Goal: Task Accomplishment & Management: Use online tool/utility

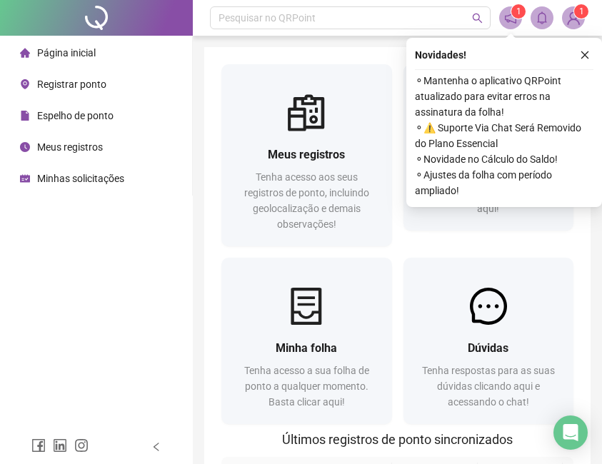
drag, startPoint x: 577, startPoint y: 48, endPoint x: 576, endPoint y: 55, distance: 7.3
click at [577, 48] on button "button" at bounding box center [584, 54] width 17 height 17
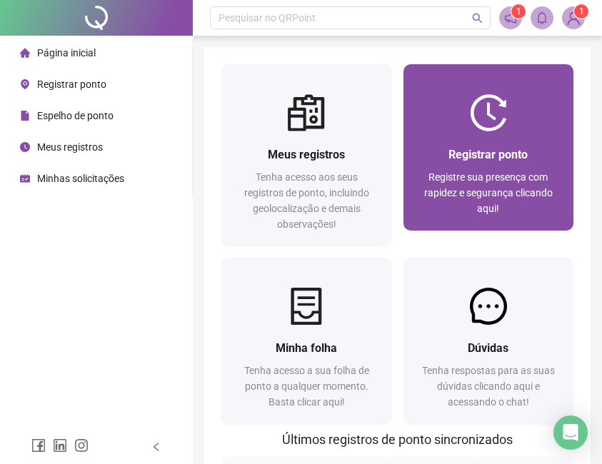
click at [482, 153] on span "Registrar ponto" at bounding box center [487, 155] width 79 height 14
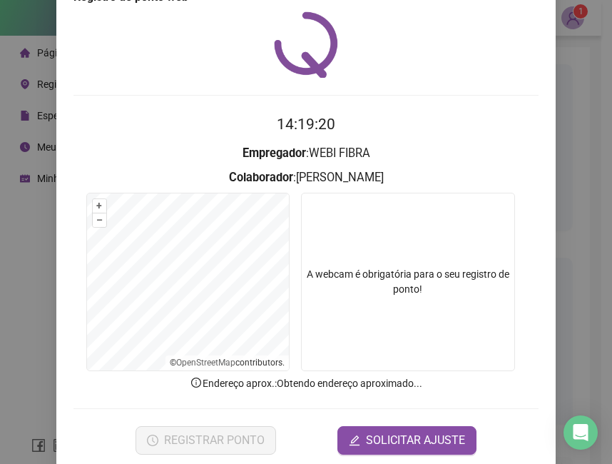
scroll to position [62, 0]
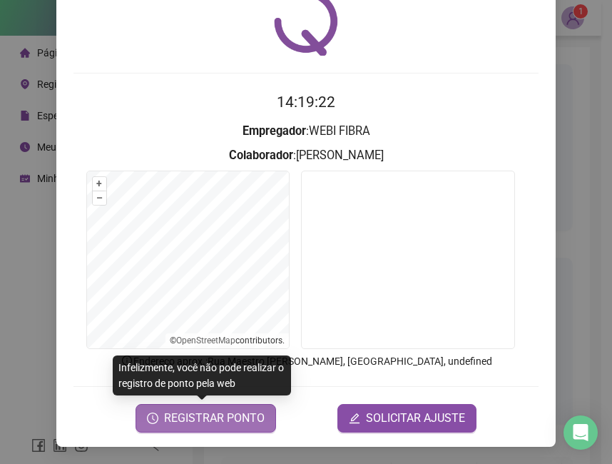
click at [223, 420] on span "REGISTRAR PONTO" at bounding box center [214, 418] width 101 height 17
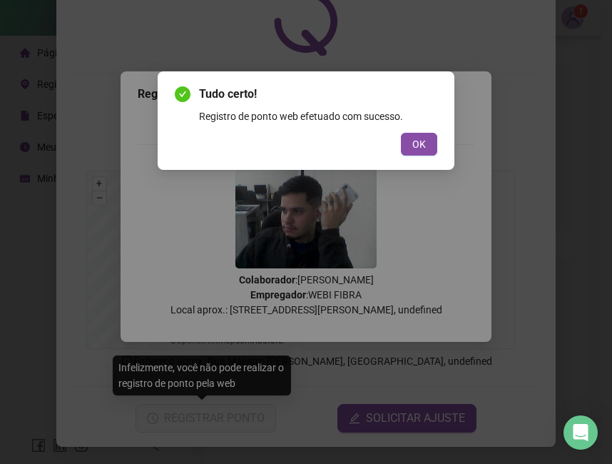
drag, startPoint x: 429, startPoint y: 138, endPoint x: 338, endPoint y: 118, distance: 92.8
click at [429, 138] on button "OK" at bounding box center [419, 144] width 36 height 23
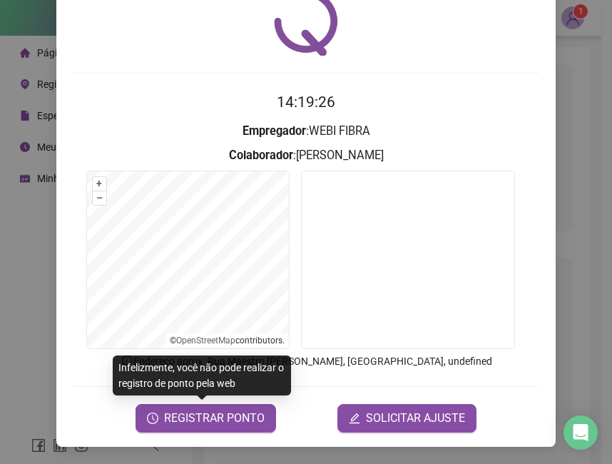
click at [348, 24] on div at bounding box center [306, 22] width 465 height 66
